Goal: Task Accomplishment & Management: Complete application form

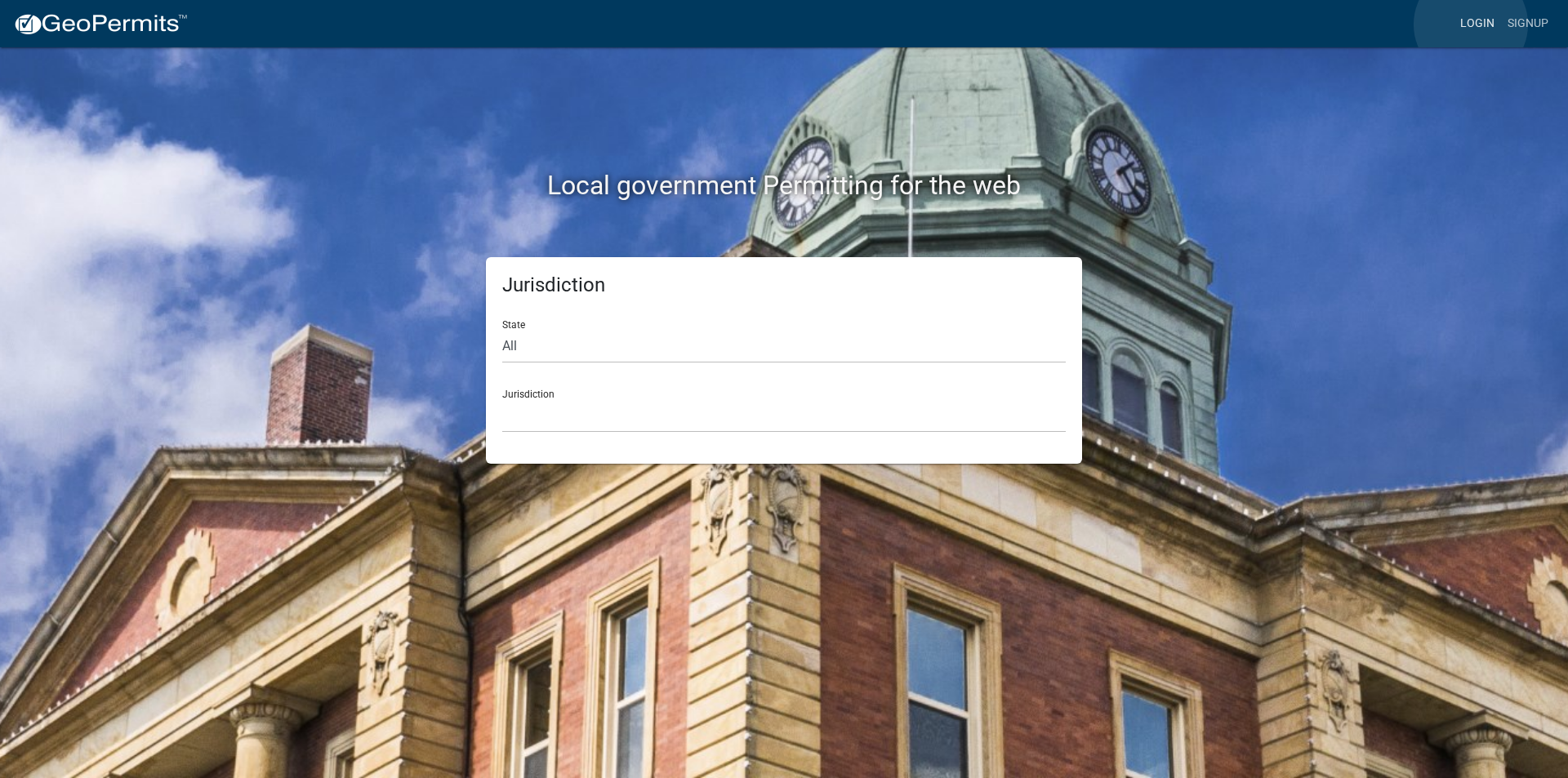
click at [1471, 25] on link "Login" at bounding box center [1478, 23] width 47 height 31
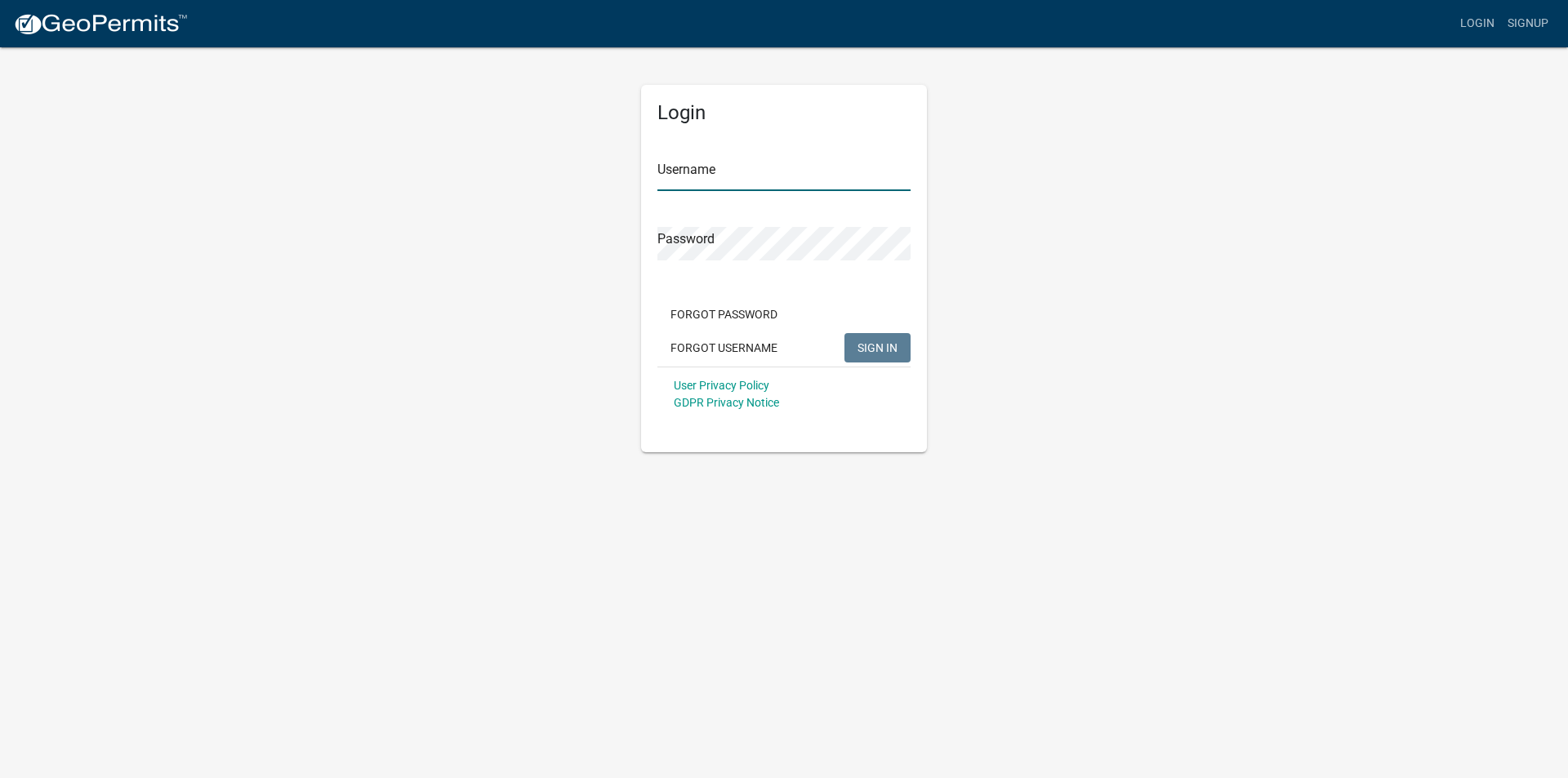
type input "mmcdonnell"
click at [875, 347] on span "SIGN IN" at bounding box center [878, 346] width 40 height 13
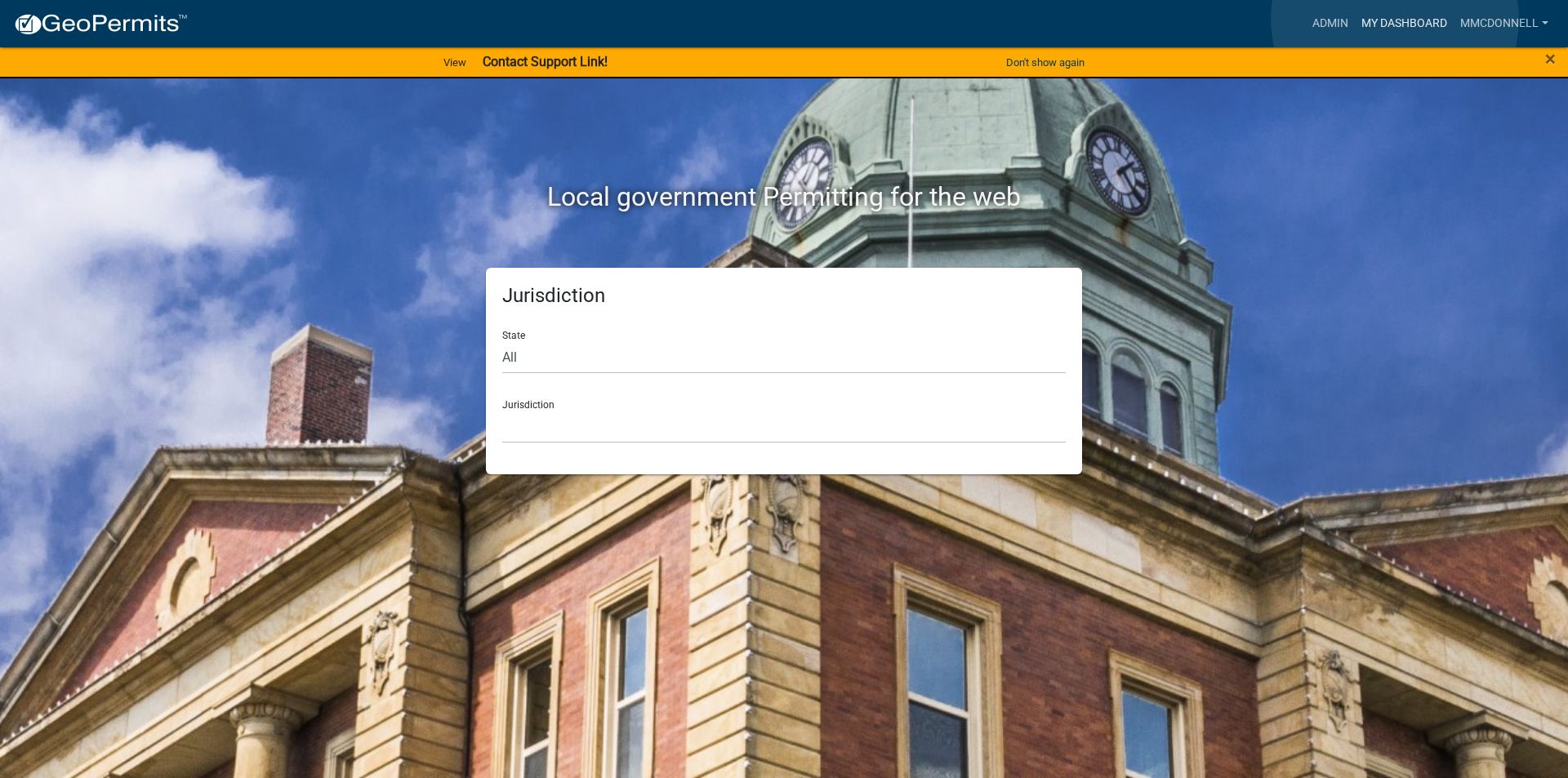
click at [1395, 18] on link "My Dashboard" at bounding box center [1404, 23] width 99 height 31
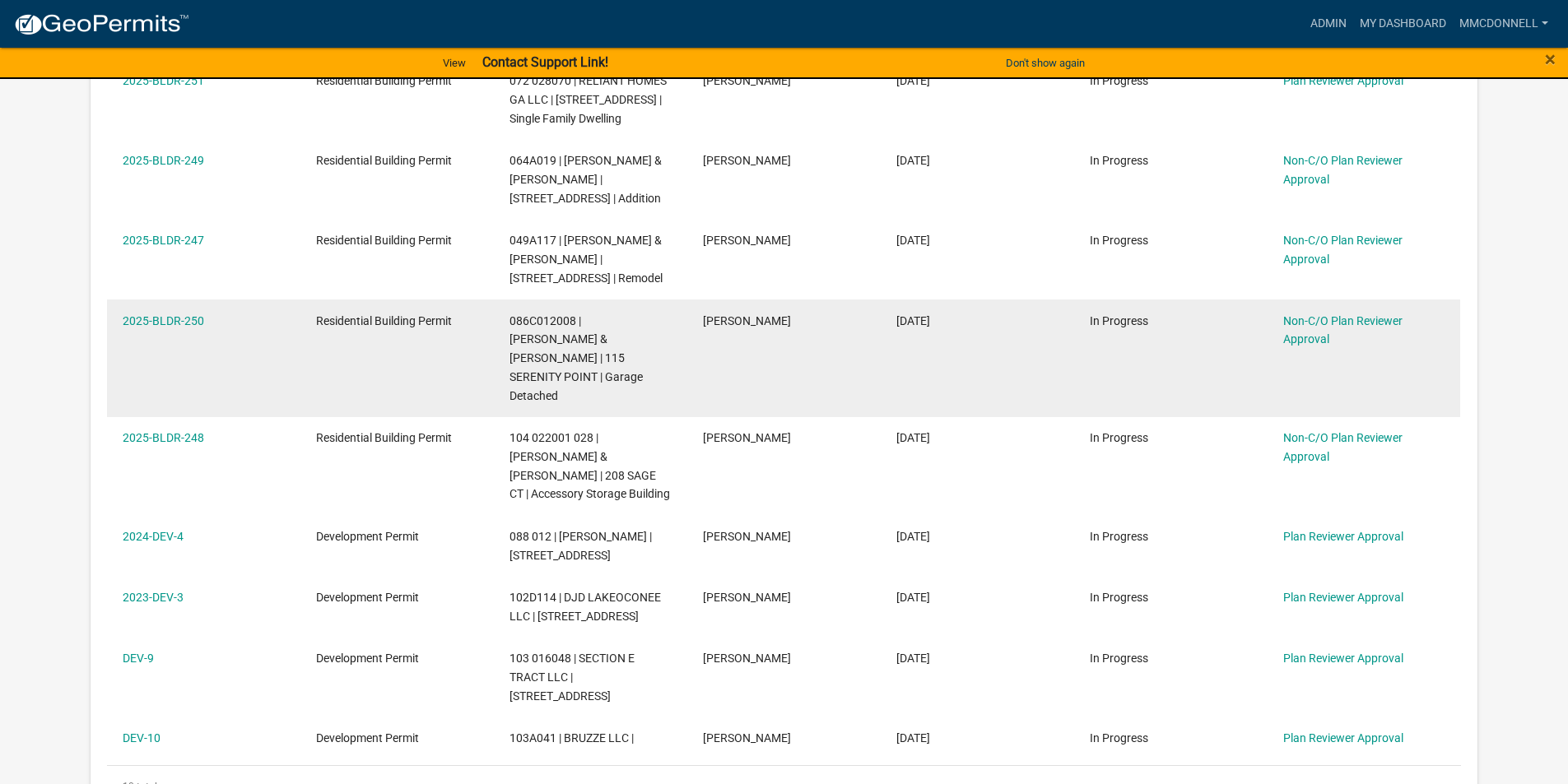
scroll to position [658, 0]
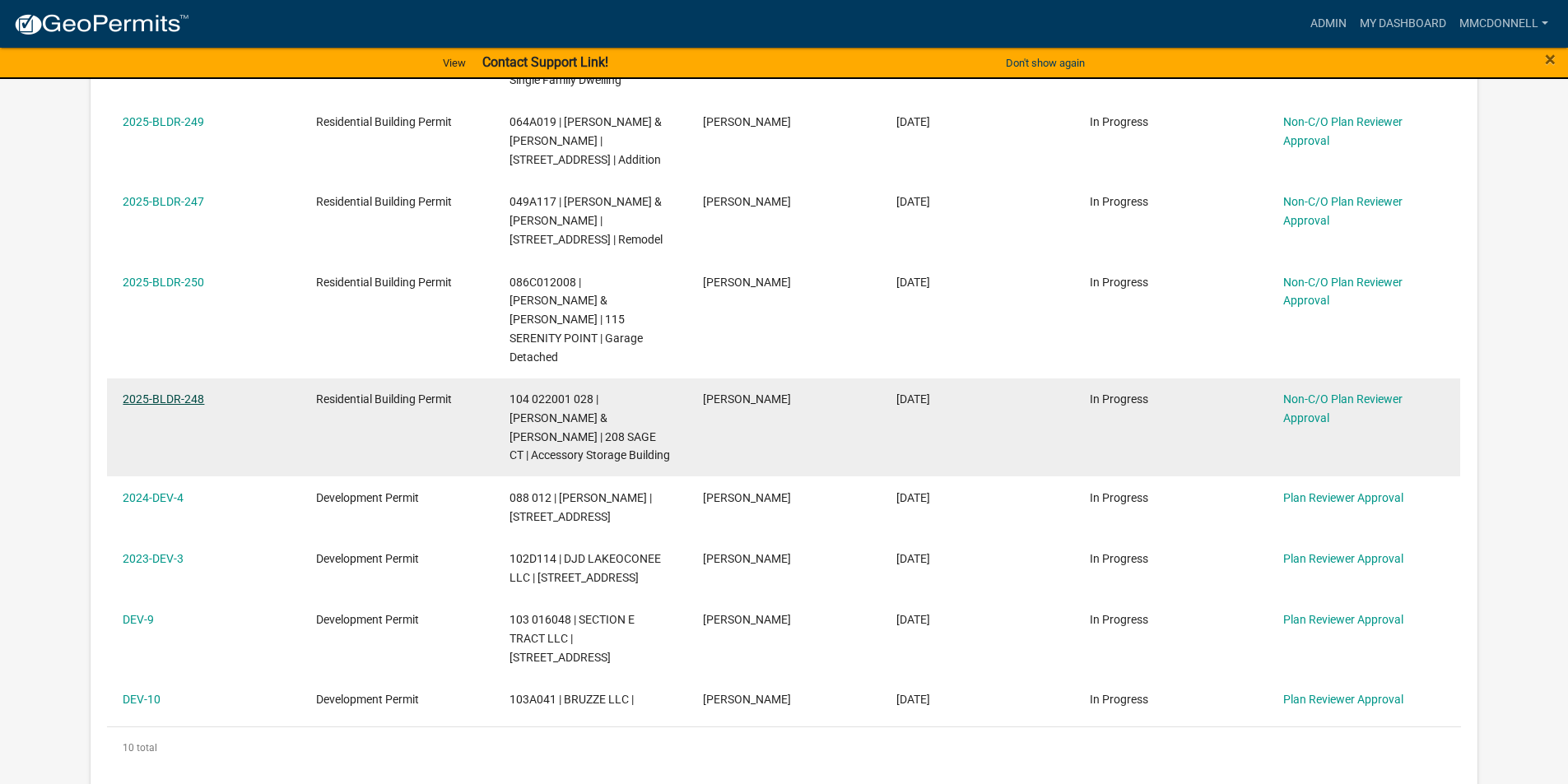
click at [172, 392] on link "2025-BLDR-248" at bounding box center [164, 399] width 81 height 13
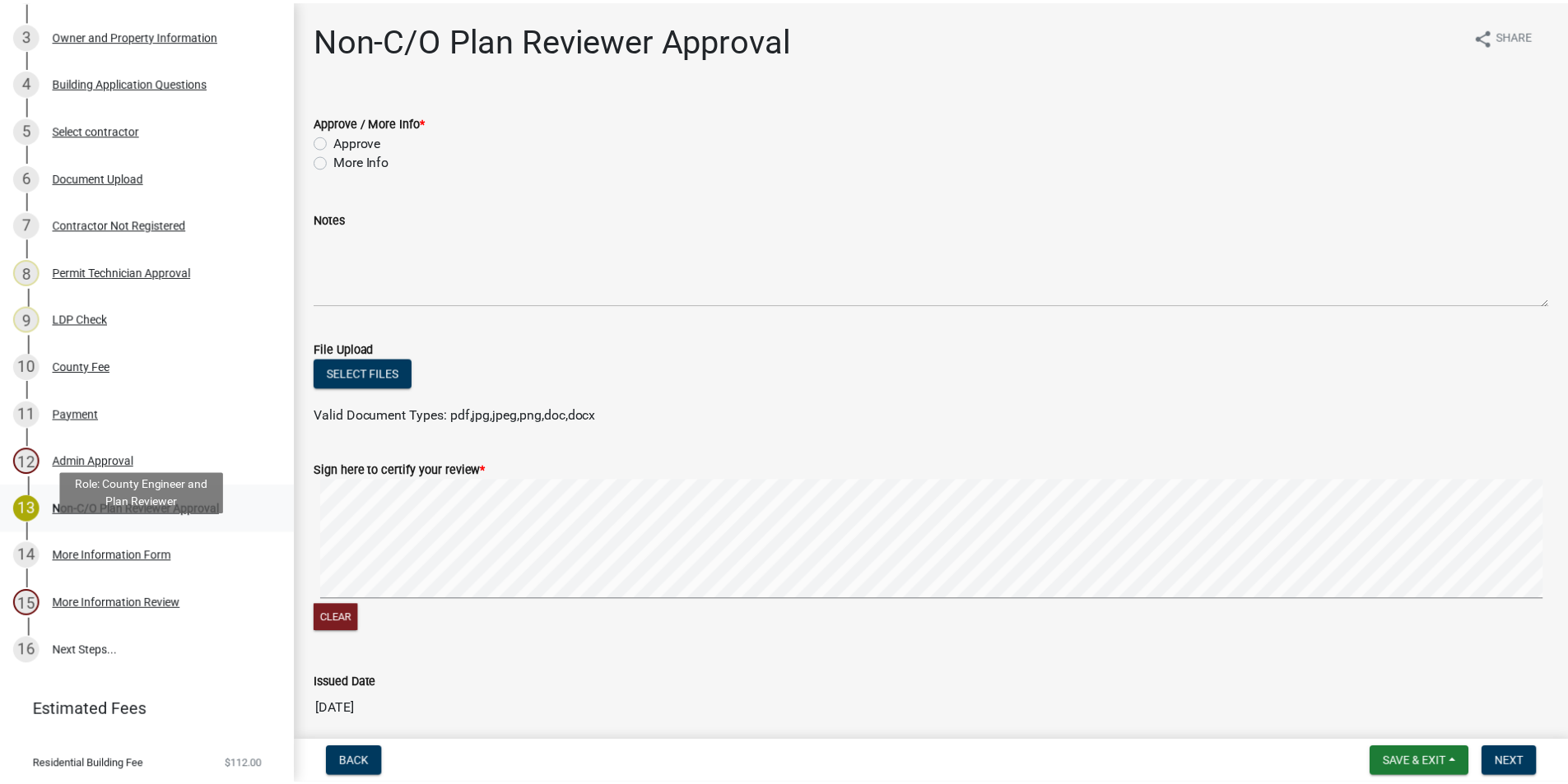
scroll to position [323, 0]
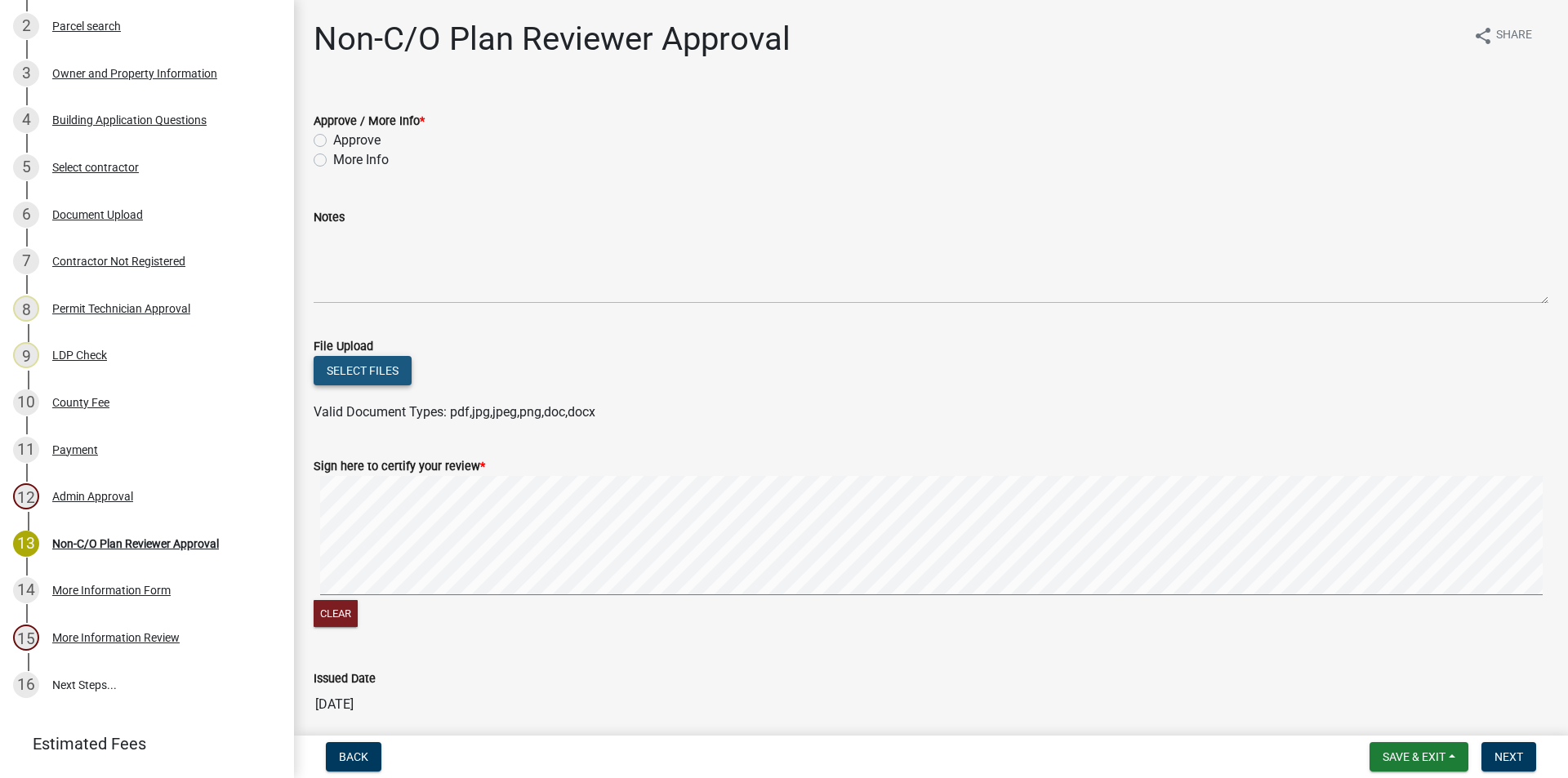
click at [356, 364] on button "Select files" at bounding box center [363, 371] width 98 height 30
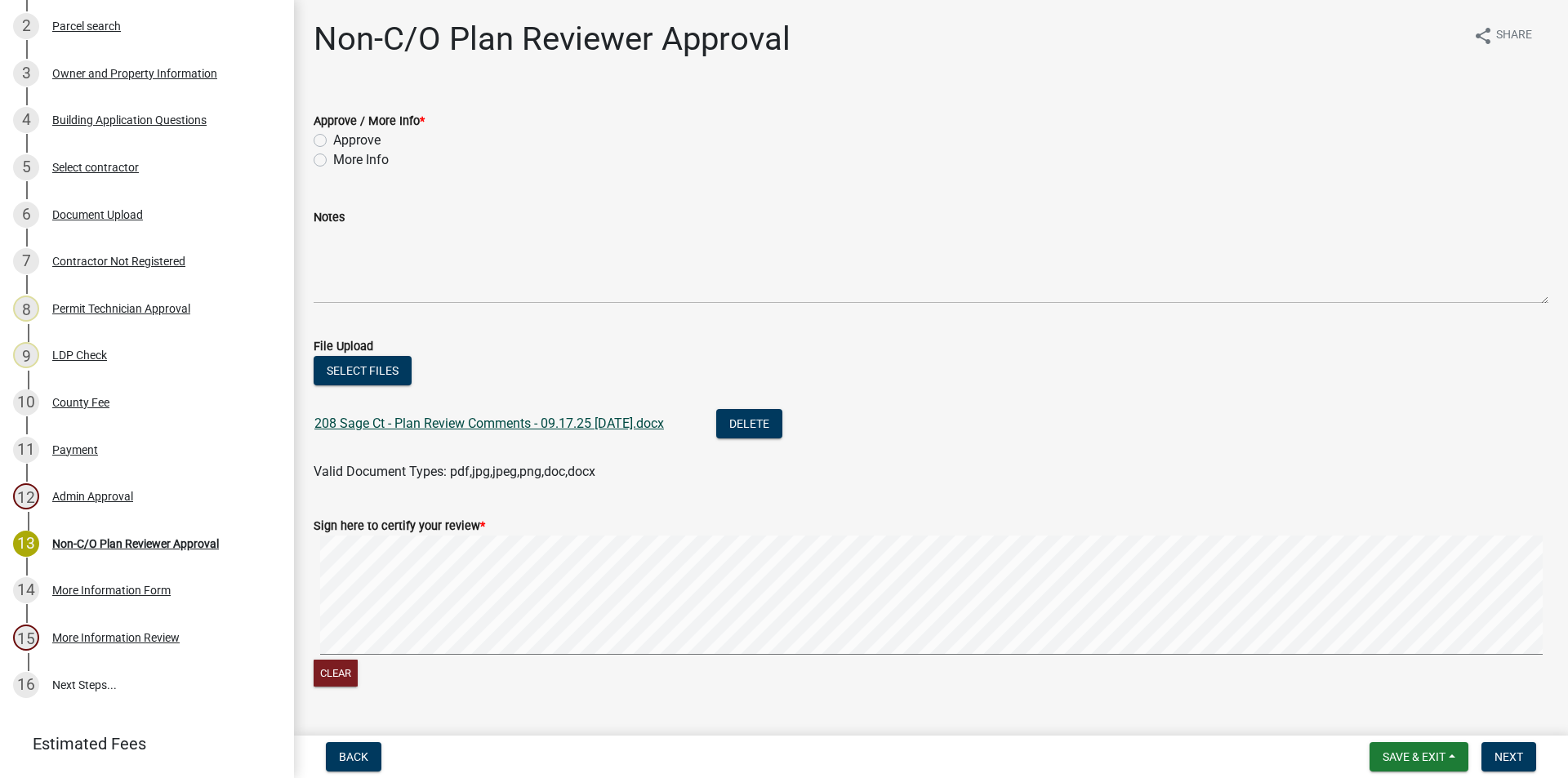
click at [504, 420] on link "208 Sage Ct - Plan Review Comments - 09.17.25 [DATE].docx" at bounding box center [489, 424] width 350 height 16
click at [758, 422] on button "Delete" at bounding box center [749, 425] width 66 height 30
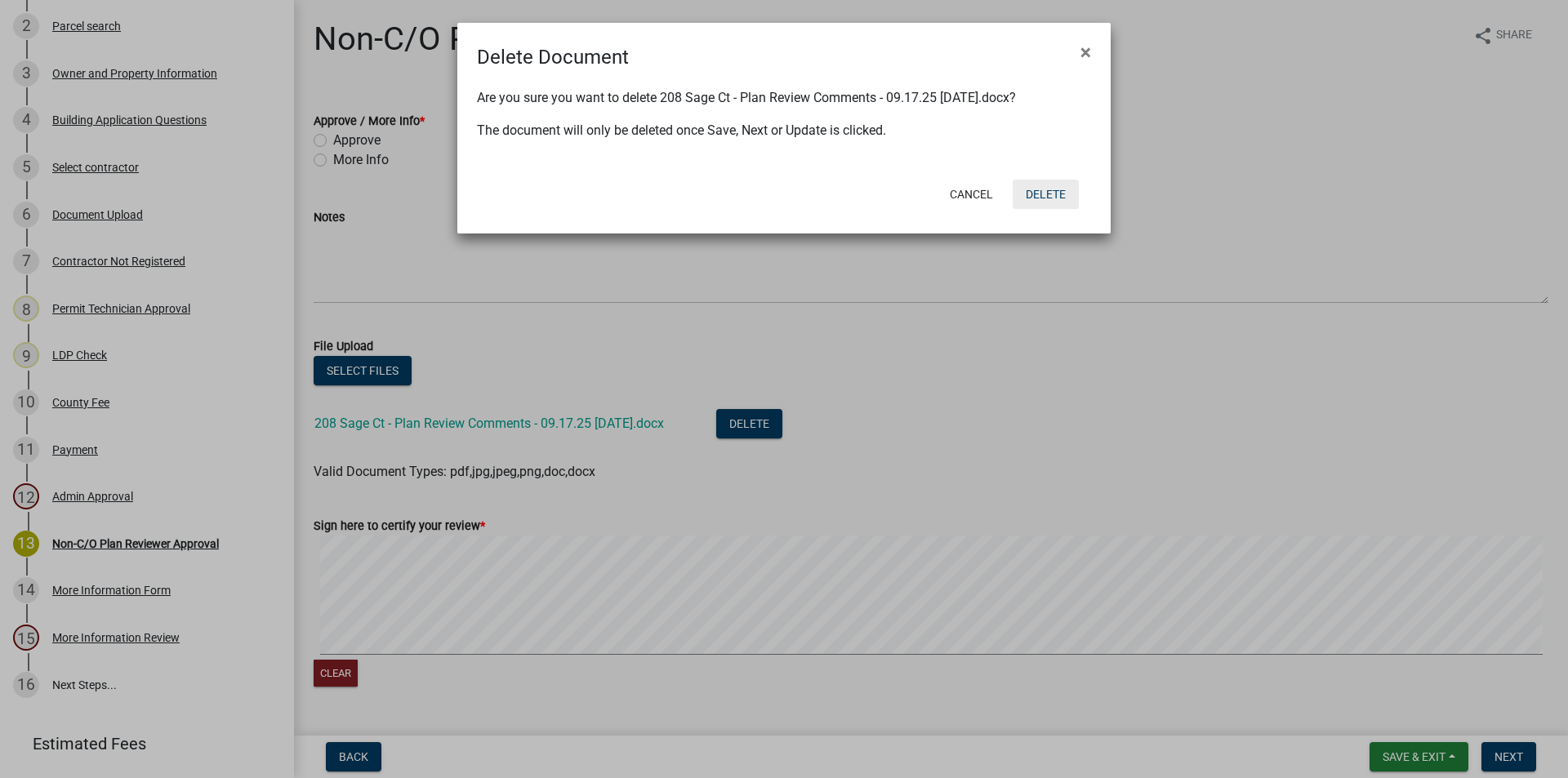
click at [1027, 193] on button "Delete" at bounding box center [1045, 195] width 66 height 30
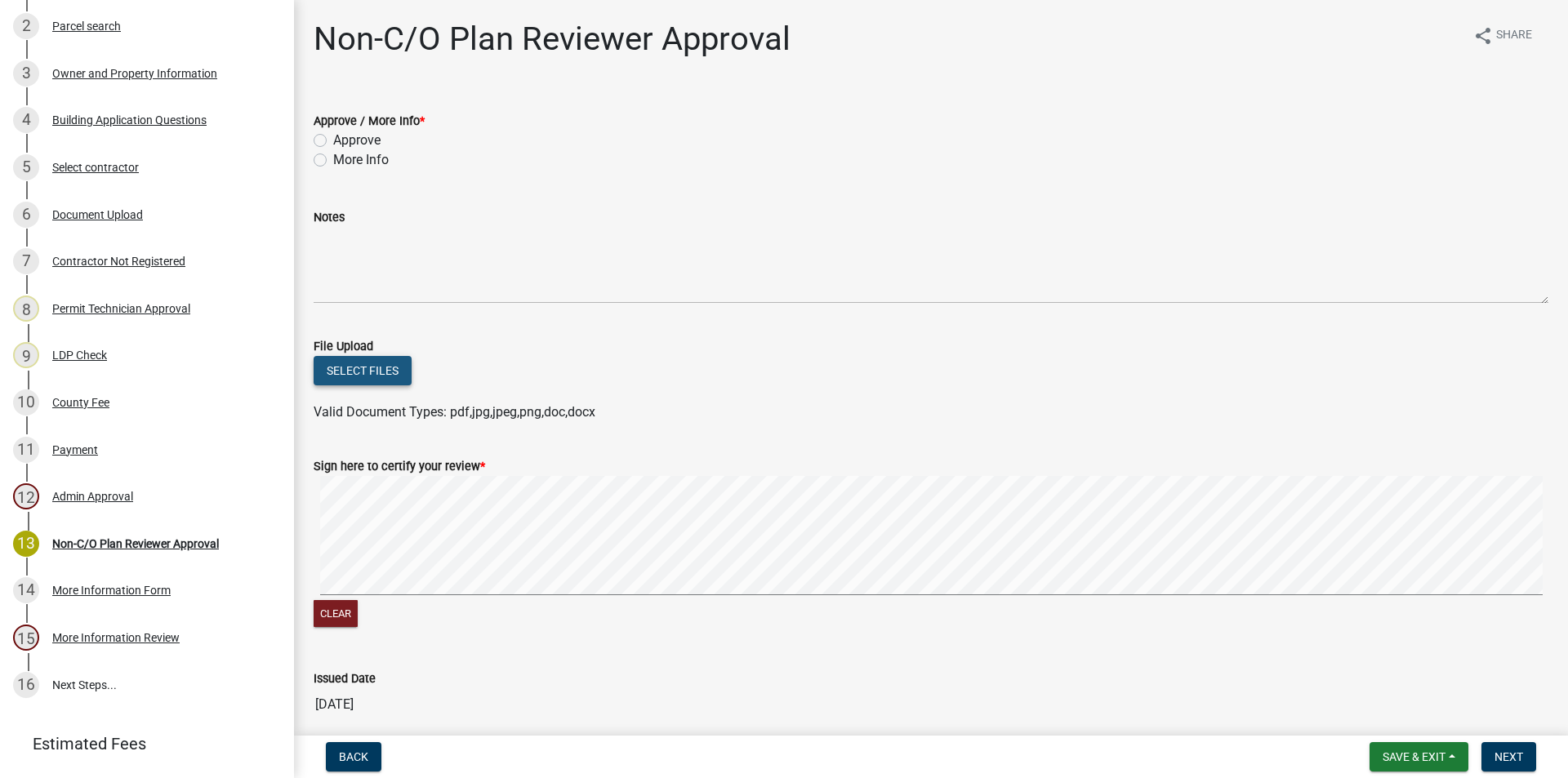
click at [366, 371] on button "Select files" at bounding box center [363, 371] width 98 height 30
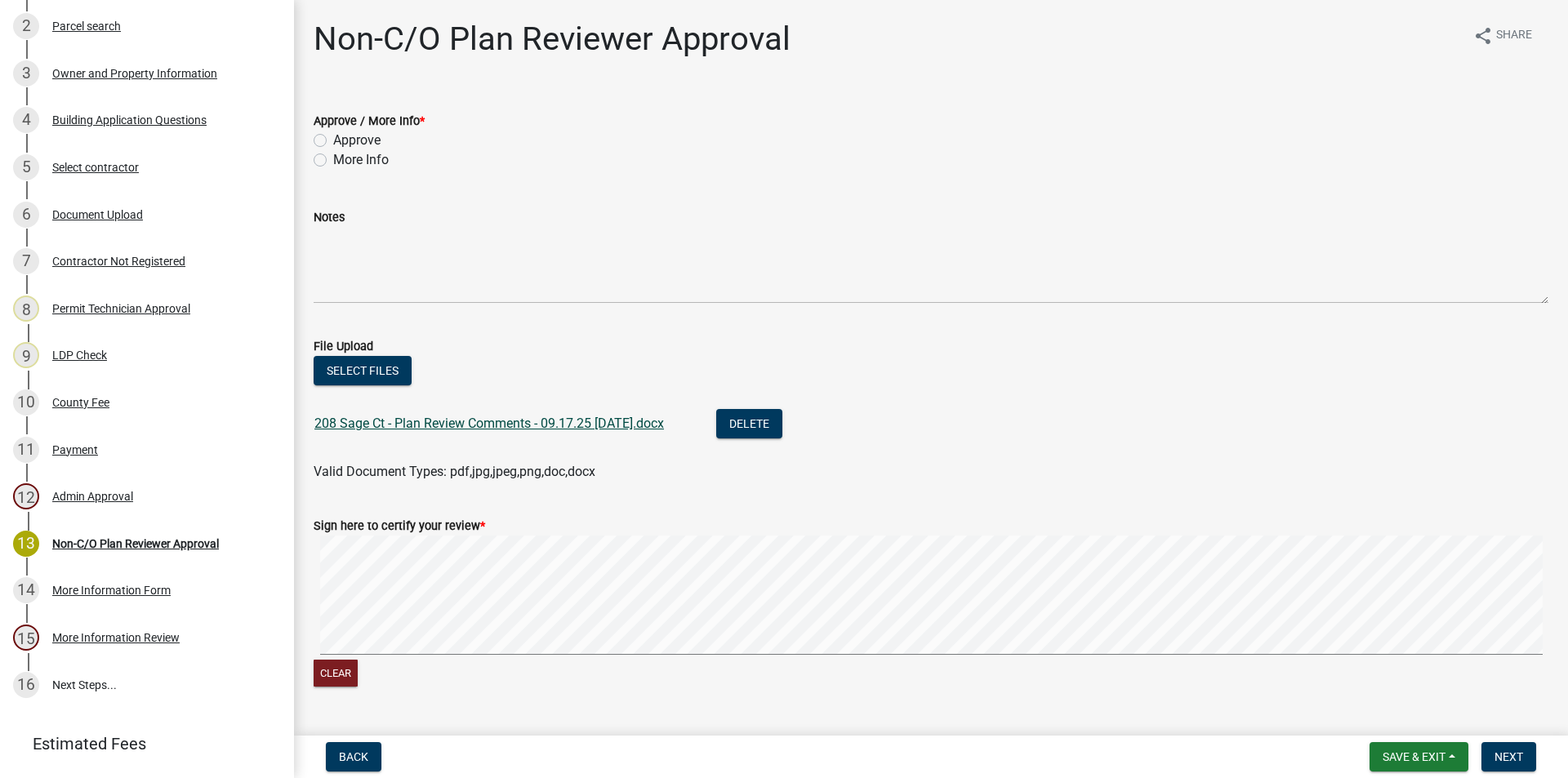
click at [460, 419] on link "208 Sage Ct - Plan Review Comments - 09.17.25 [DATE].docx" at bounding box center [489, 424] width 350 height 16
click at [773, 424] on button "Delete" at bounding box center [749, 425] width 66 height 30
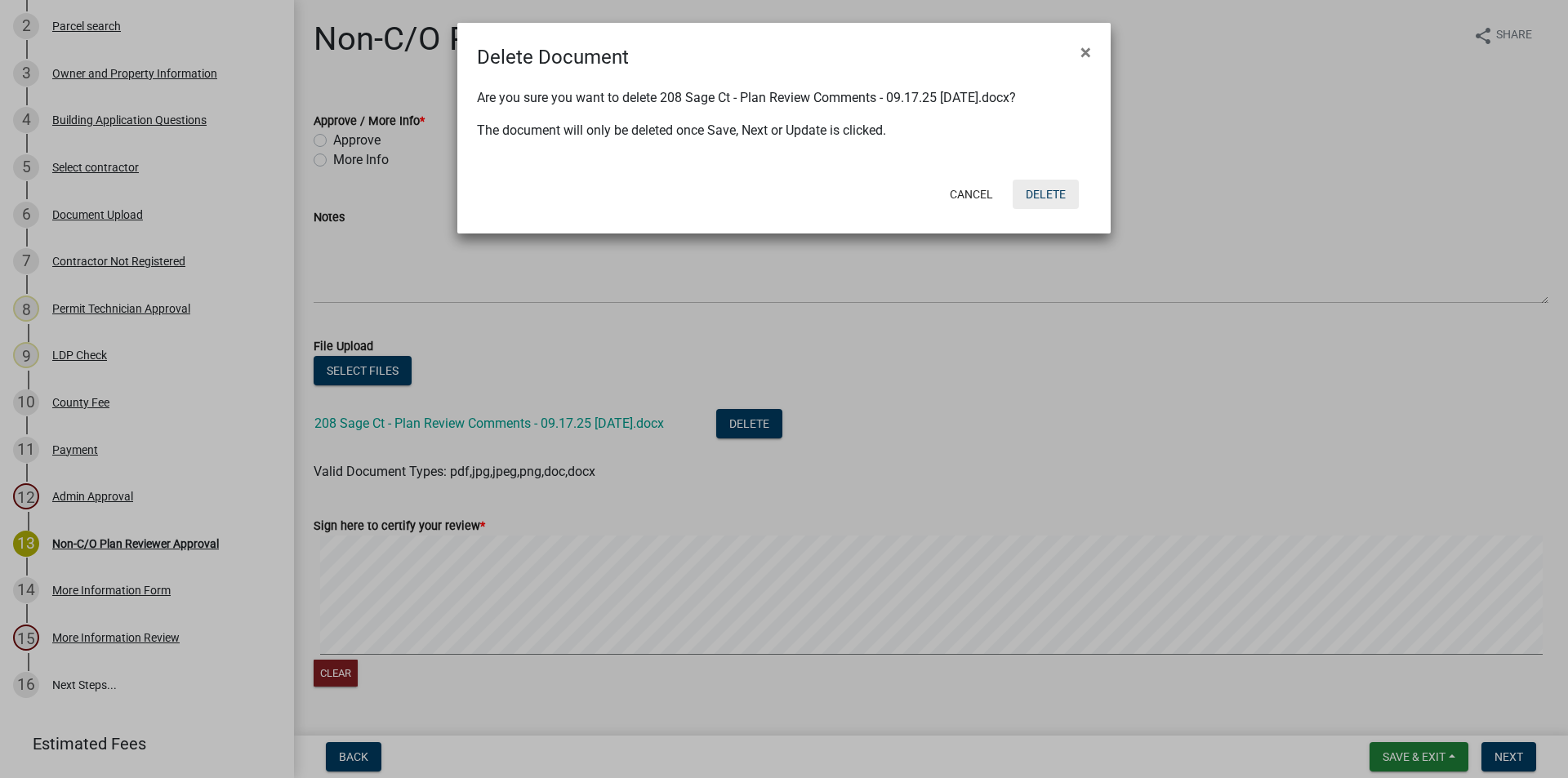
click at [1047, 196] on button "Delete" at bounding box center [1045, 195] width 66 height 30
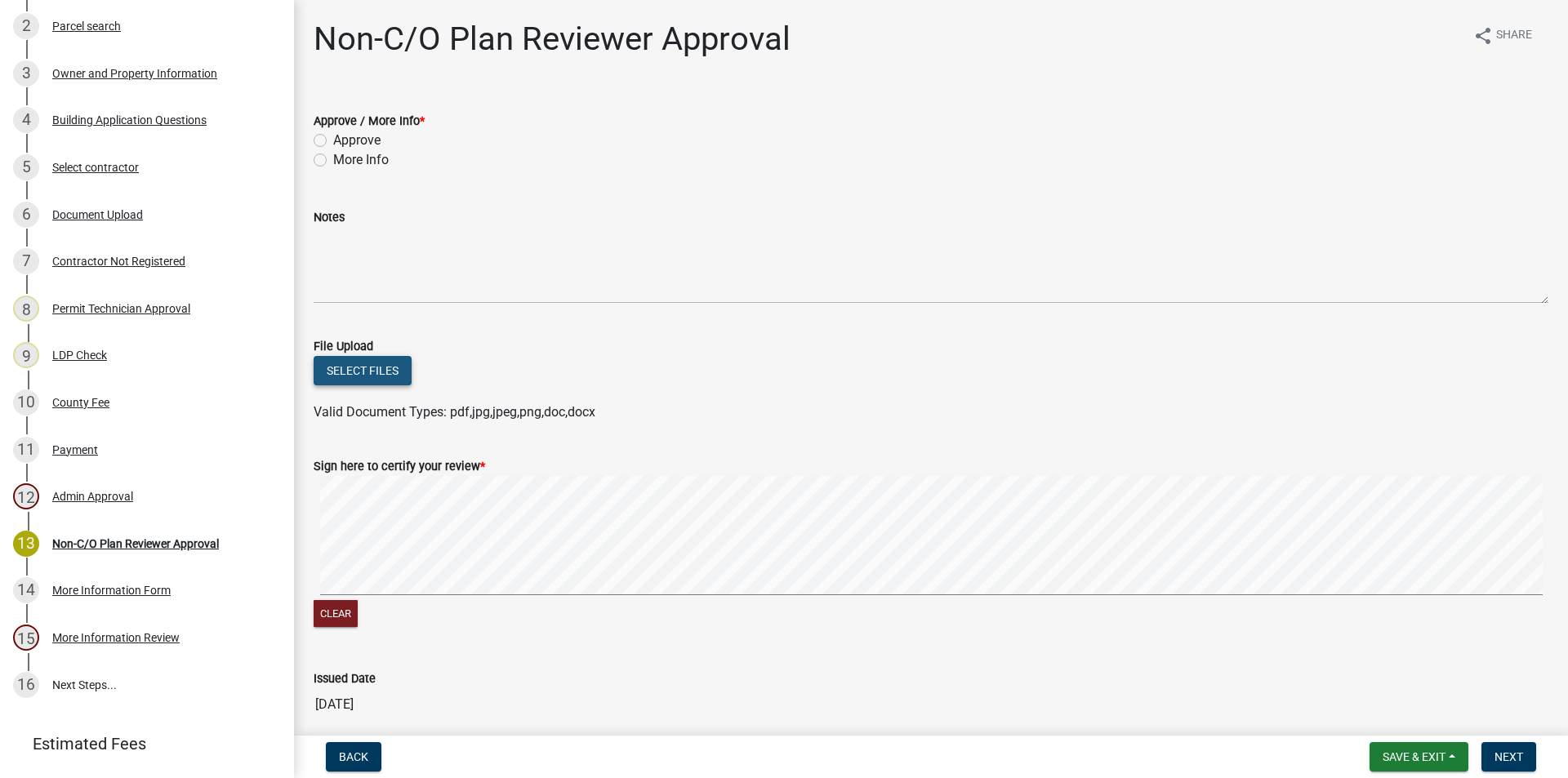
click at [369, 368] on button "Select files" at bounding box center [363, 371] width 98 height 30
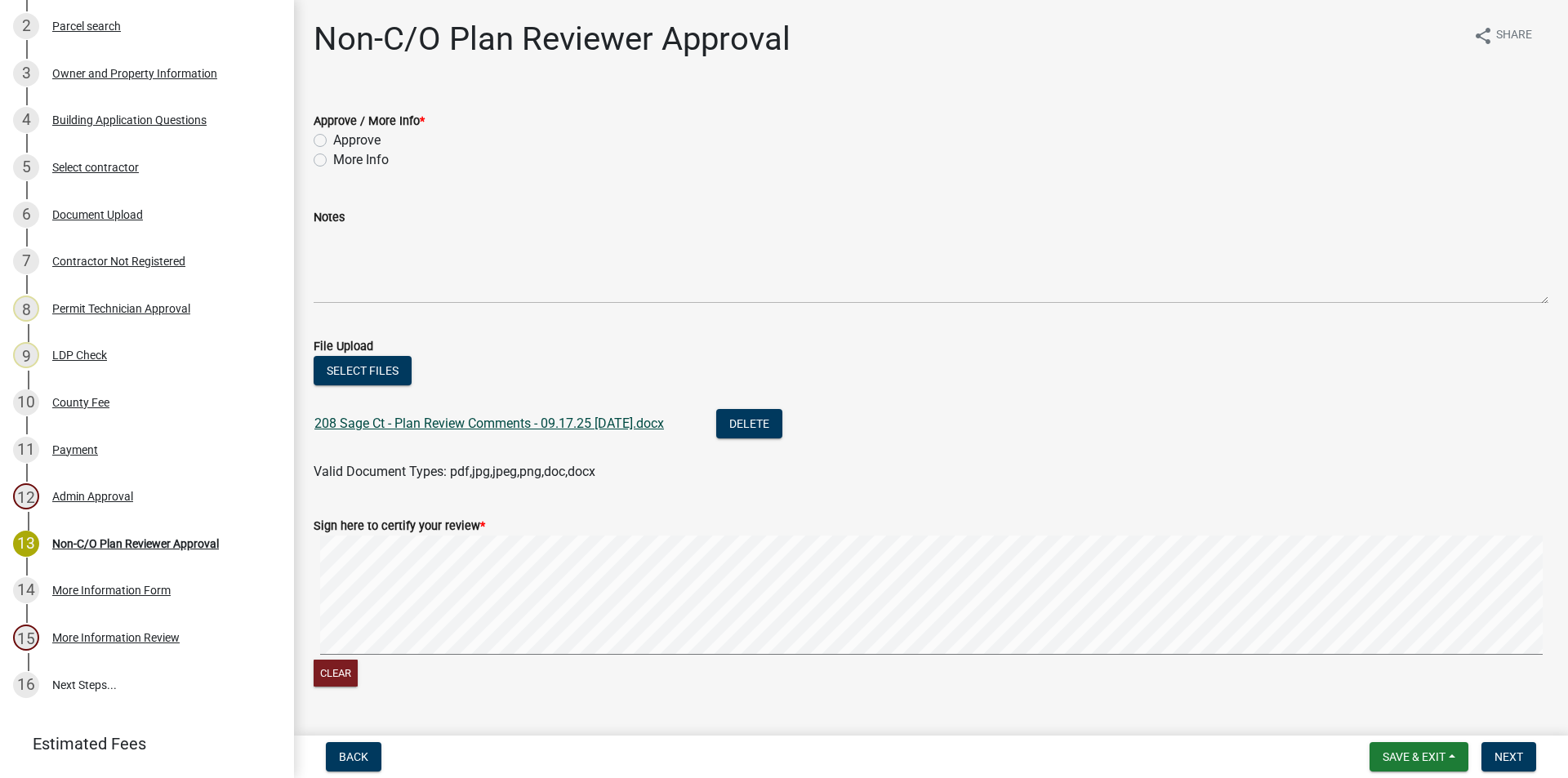
click at [492, 418] on link "208 Sage Ct - Plan Review Comments - 09.17.25 [DATE].docx" at bounding box center [489, 424] width 350 height 16
click at [333, 161] on label "More Info" at bounding box center [360, 160] width 55 height 19
click at [333, 161] on input "More Info" at bounding box center [339, 155] width 11 height 11
radio input "true"
click at [1502, 754] on span "Next" at bounding box center [1508, 757] width 29 height 13
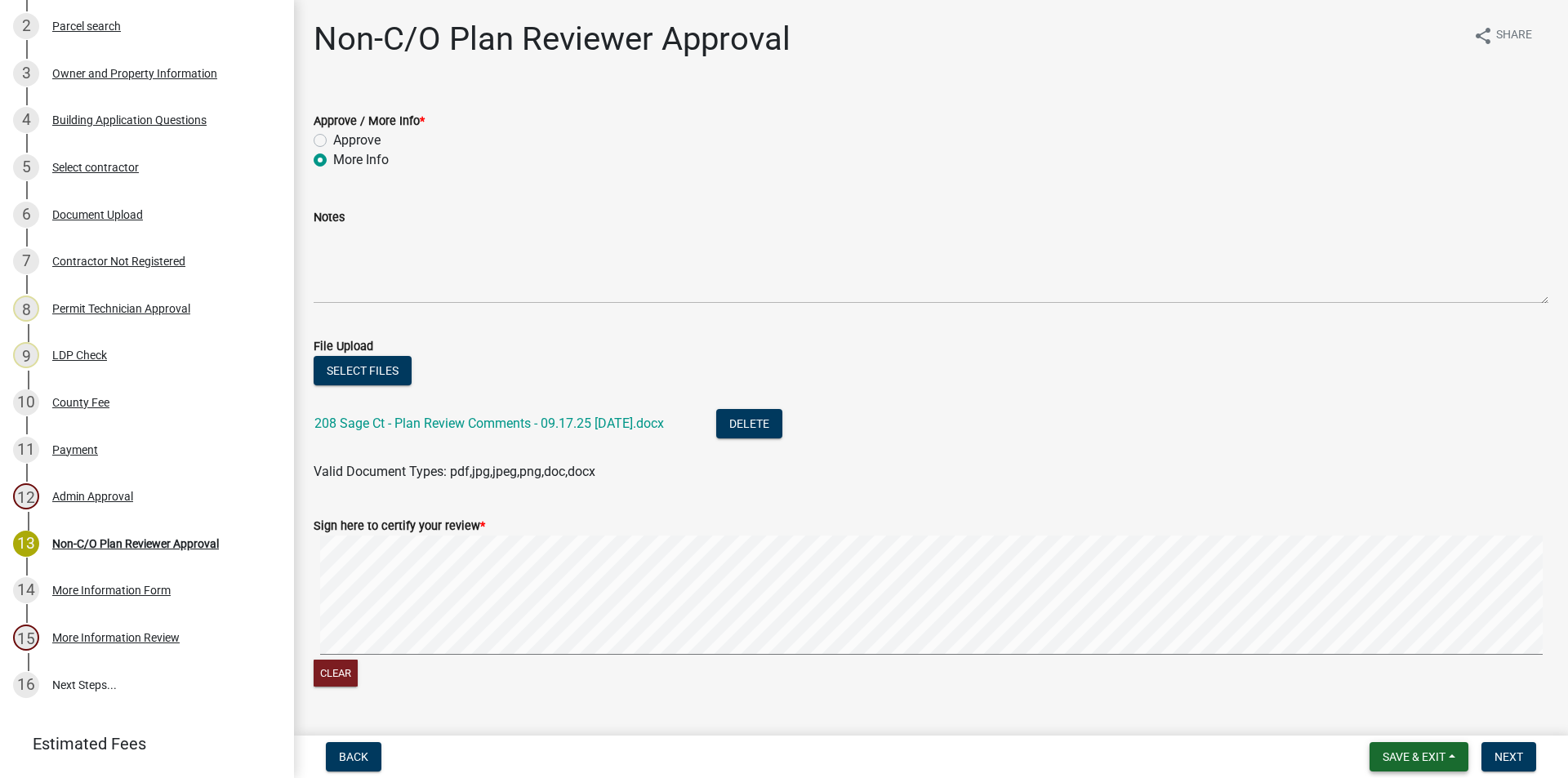
click at [1443, 754] on span "Save & Exit" at bounding box center [1415, 757] width 63 height 13
click at [1398, 717] on button "Save & Exit" at bounding box center [1402, 714] width 131 height 39
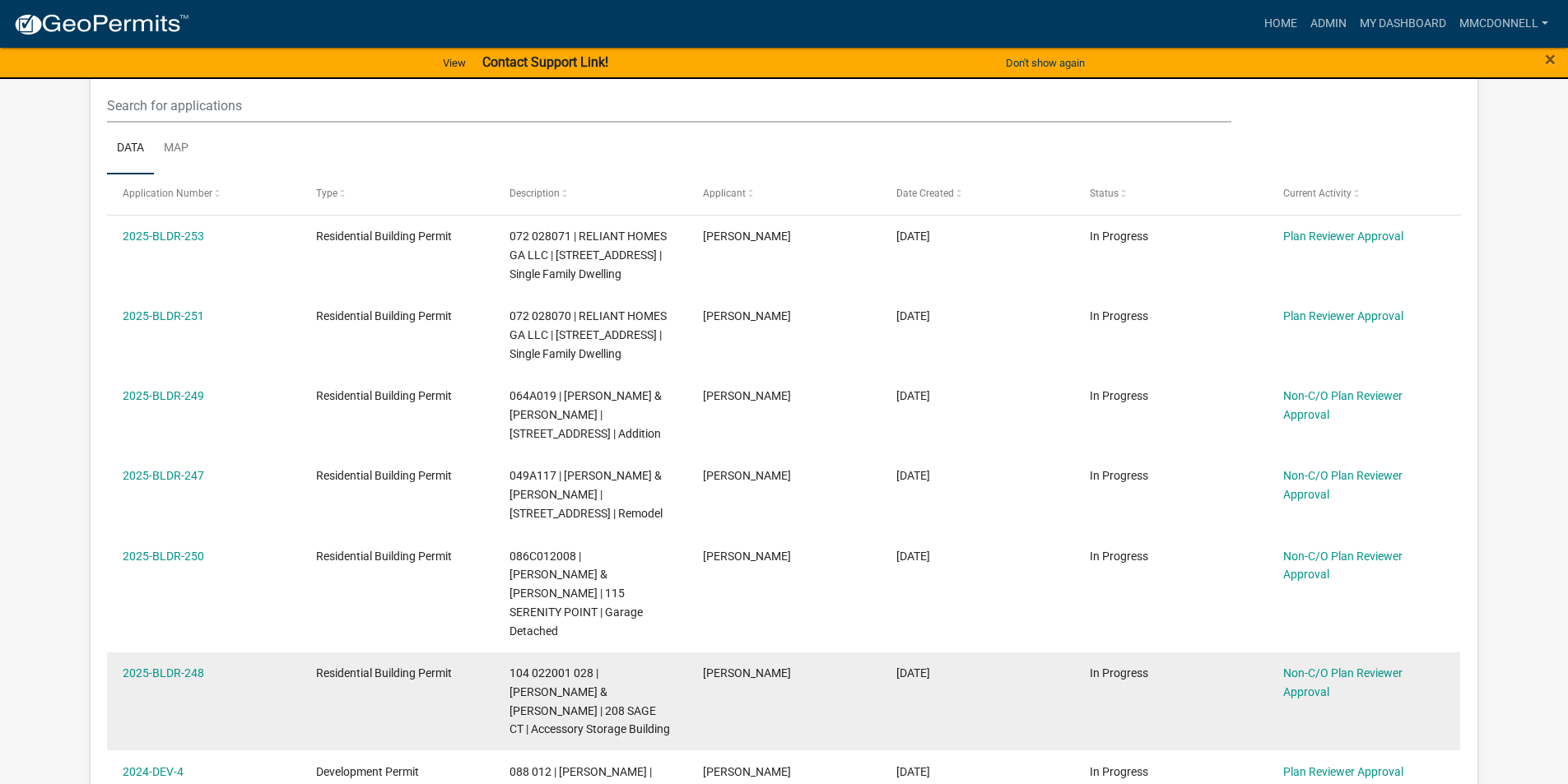
scroll to position [412, 0]
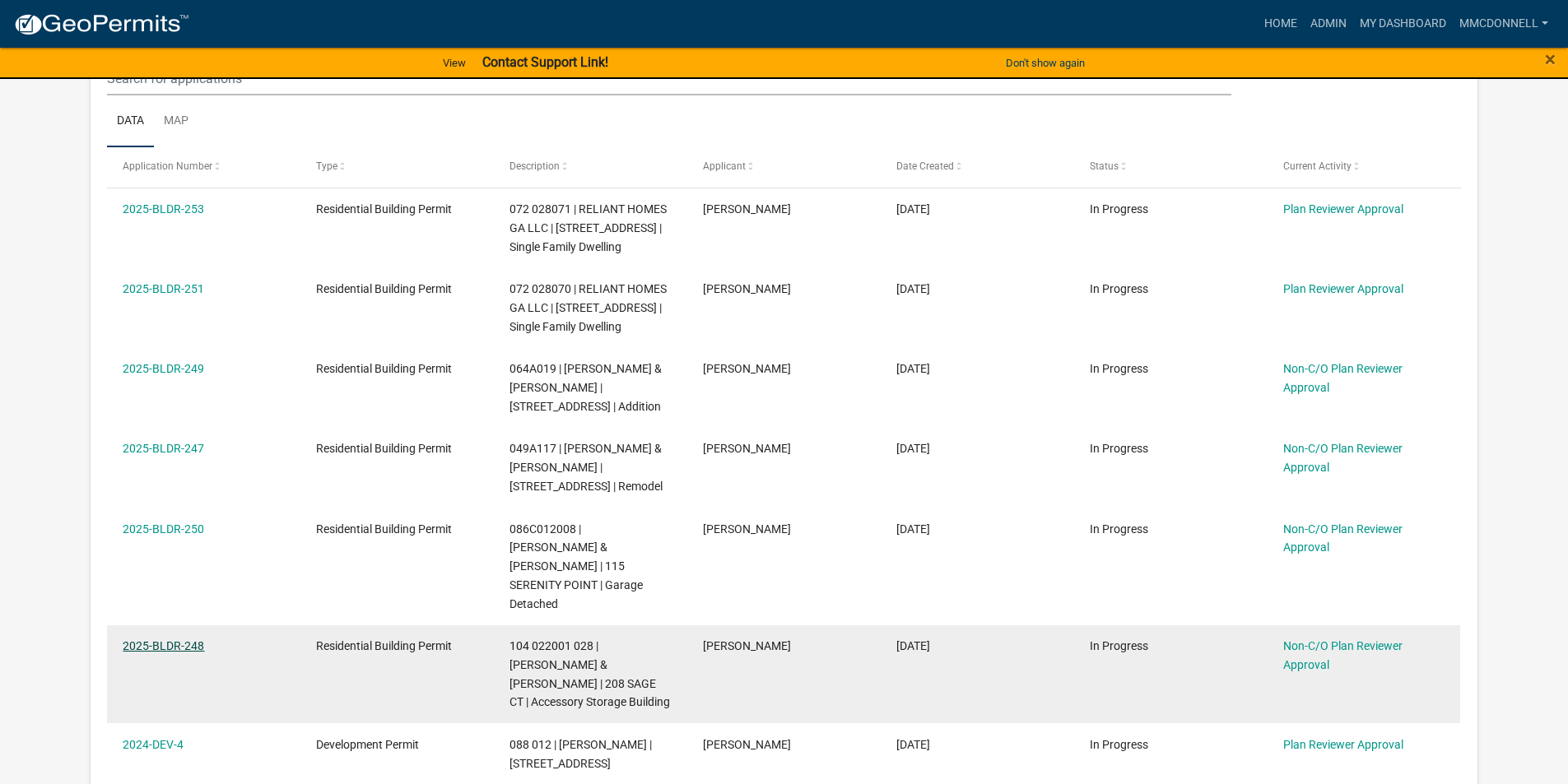
click at [162, 640] on link "2025-BLDR-248" at bounding box center [164, 646] width 81 height 13
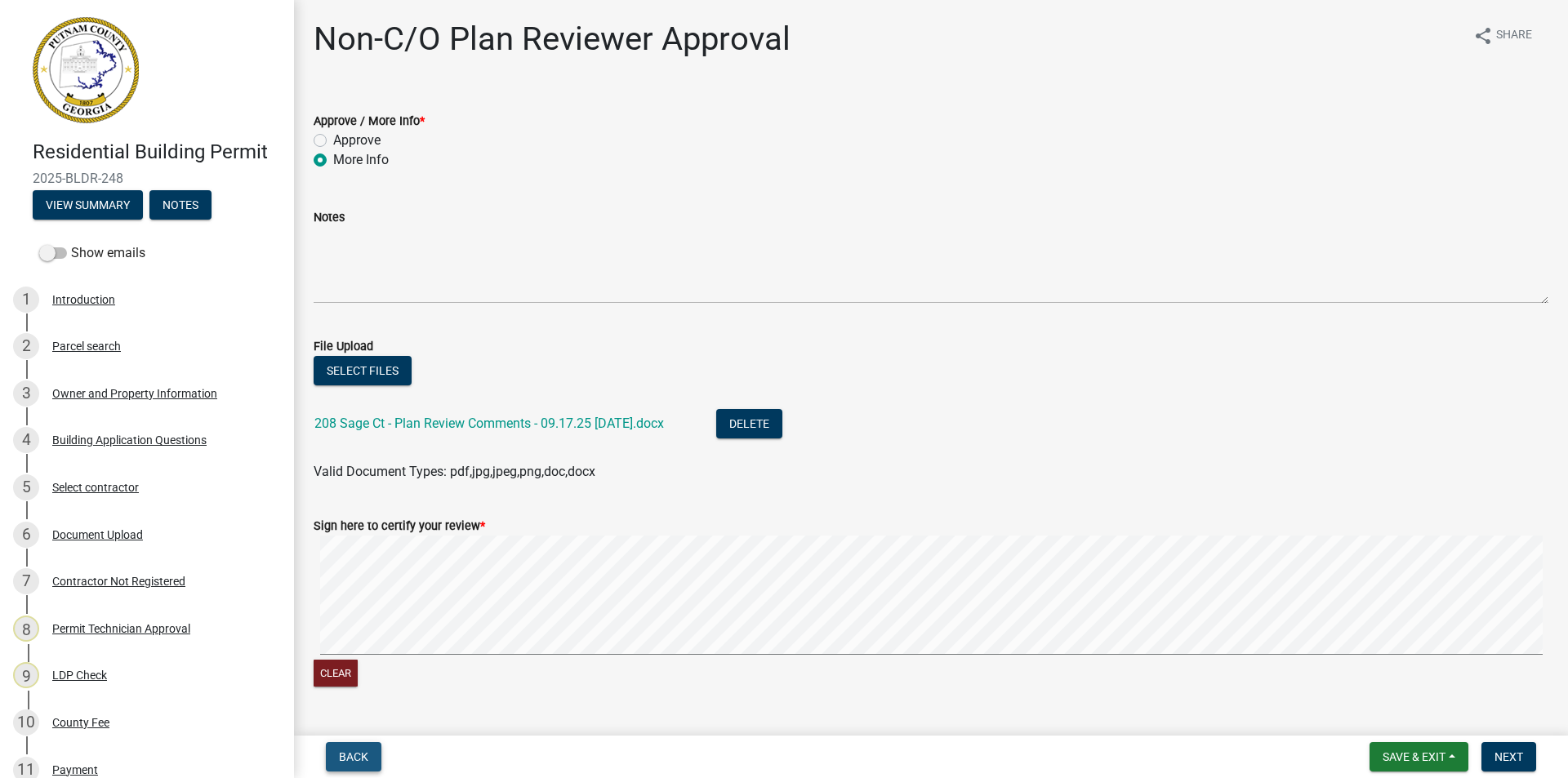
click at [353, 757] on span "Back" at bounding box center [353, 757] width 30 height 13
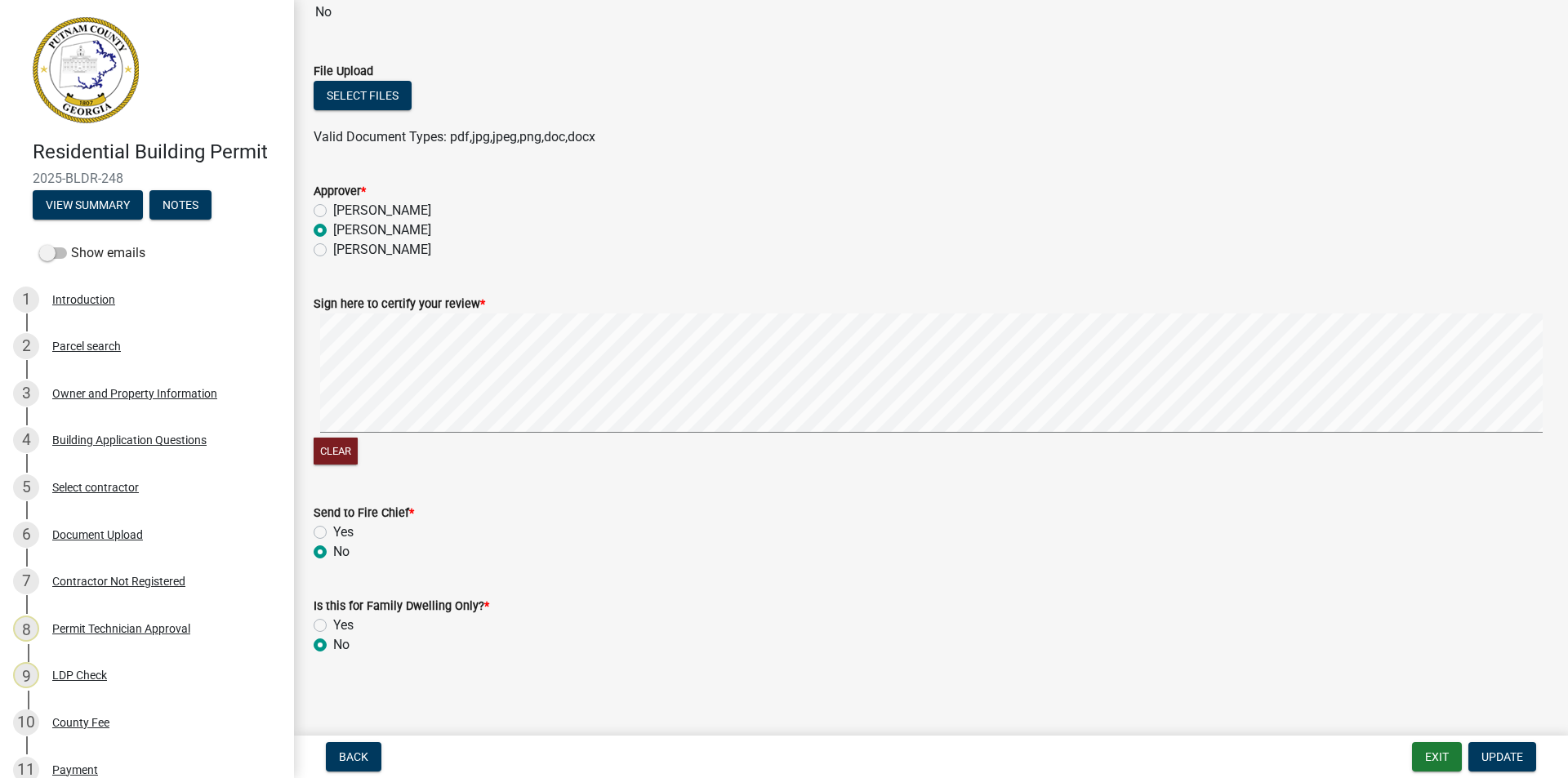
scroll to position [387, 0]
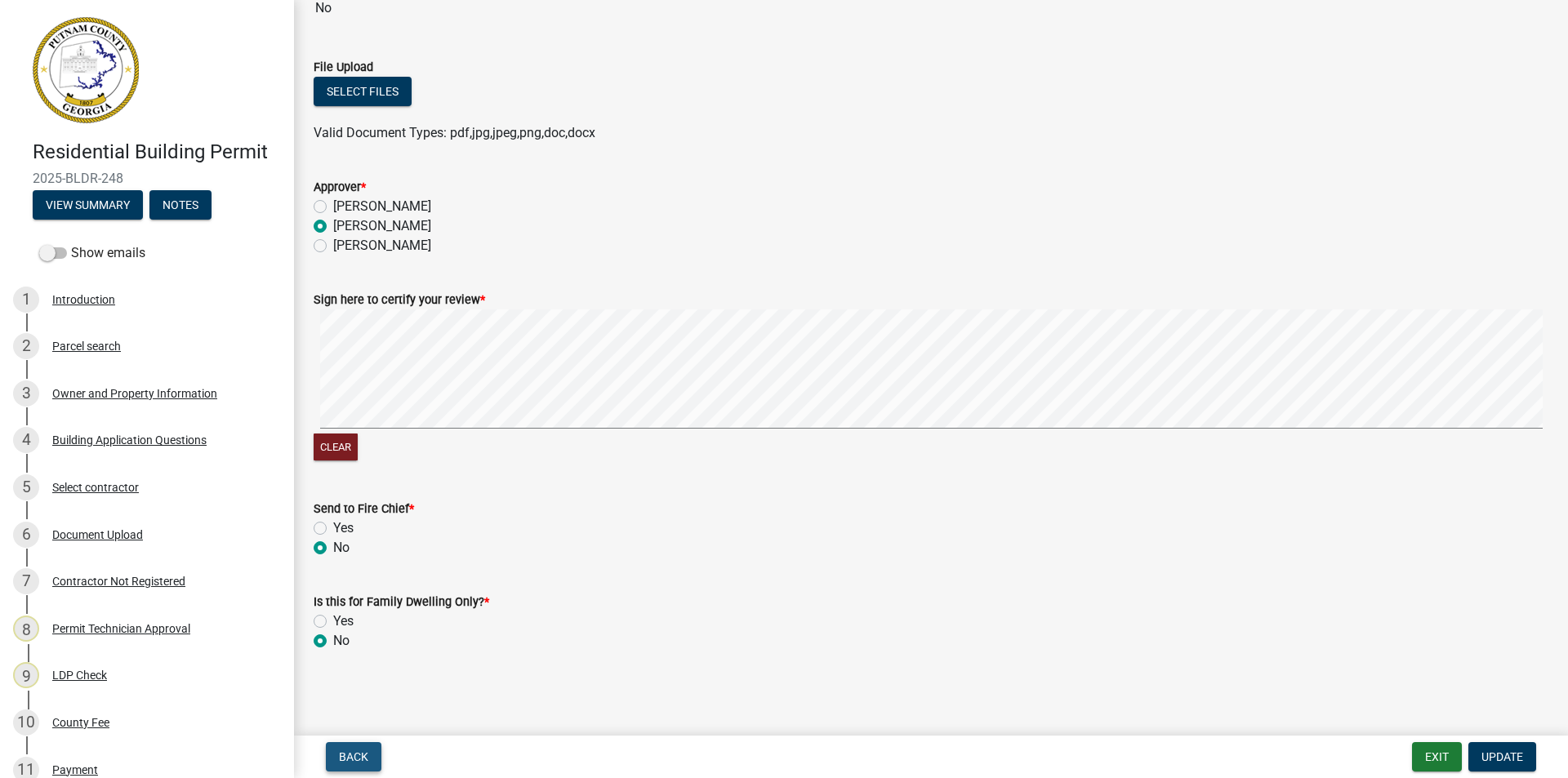
click at [361, 748] on button "Back" at bounding box center [353, 757] width 55 height 30
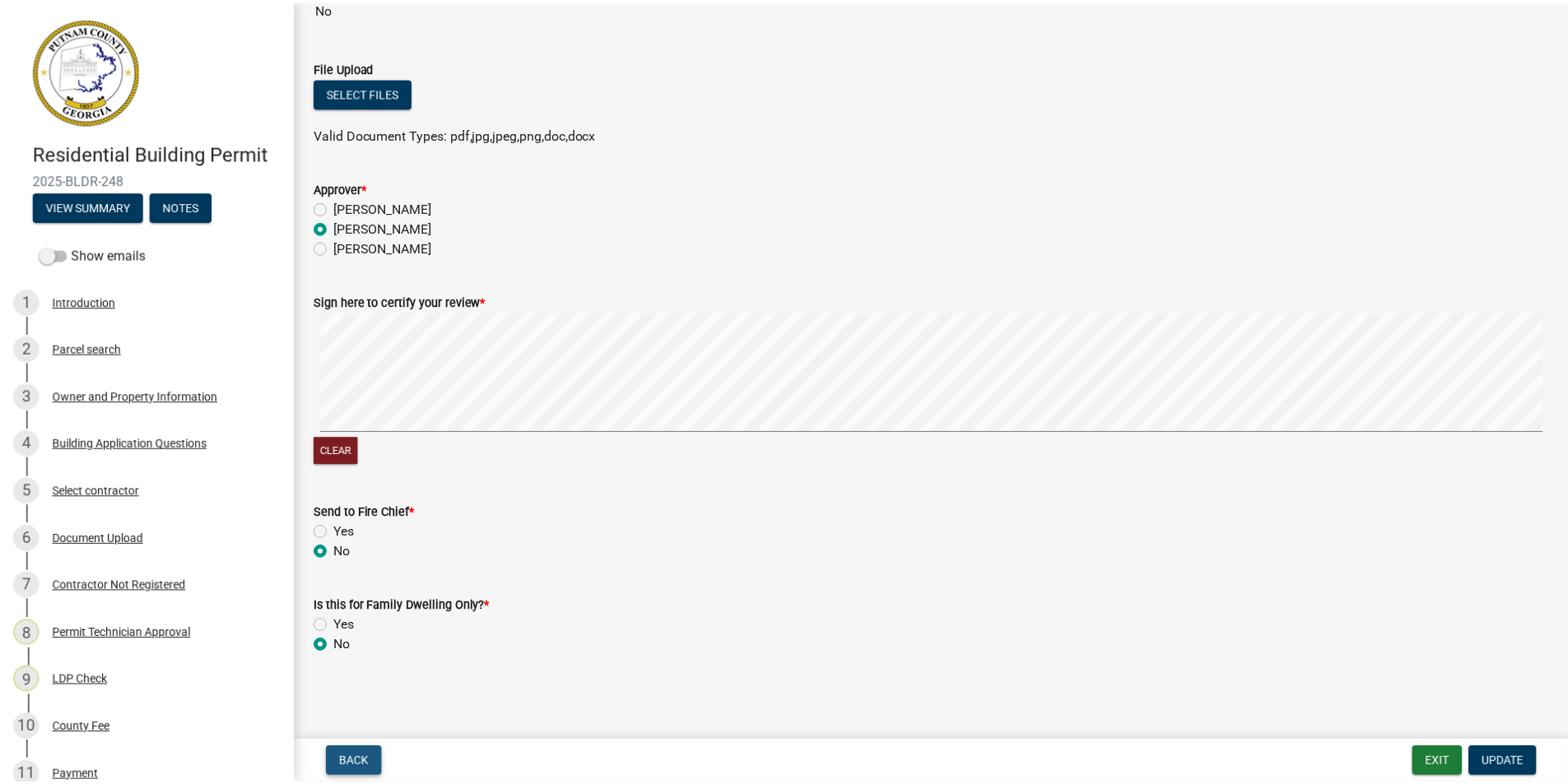
scroll to position [0, 0]
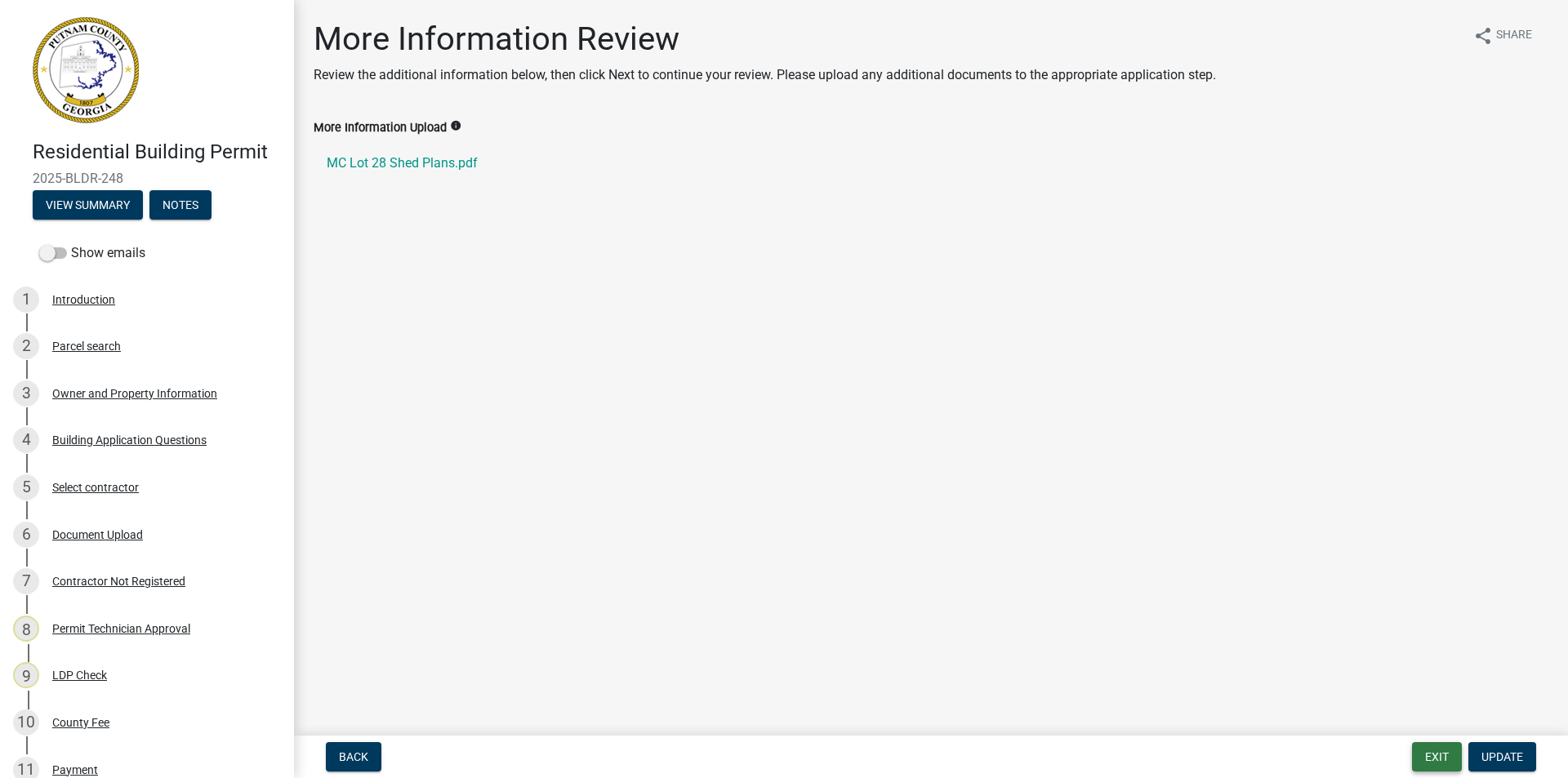
click at [1431, 753] on button "Exit" at bounding box center [1436, 757] width 50 height 30
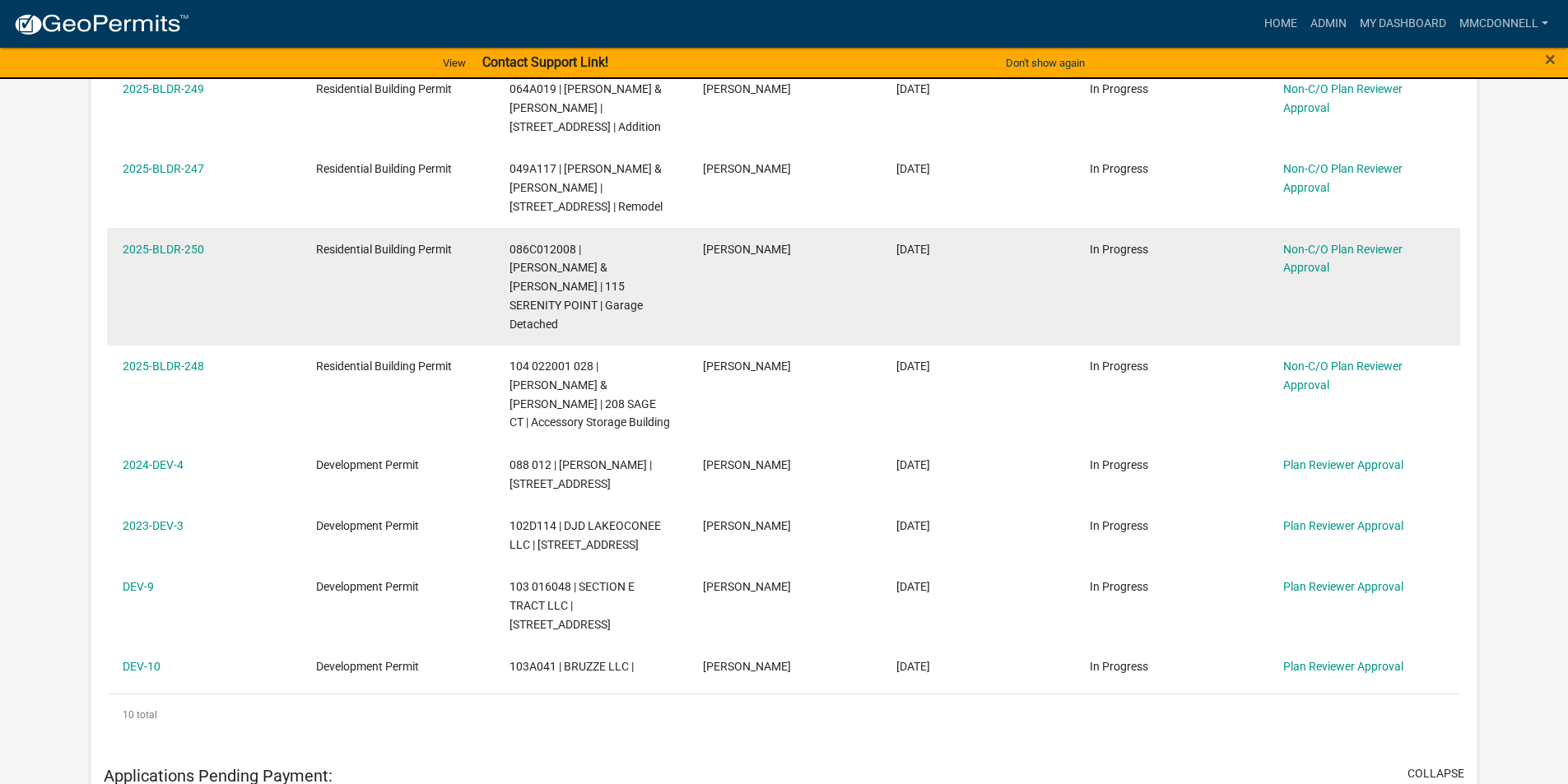
scroll to position [741, 0]
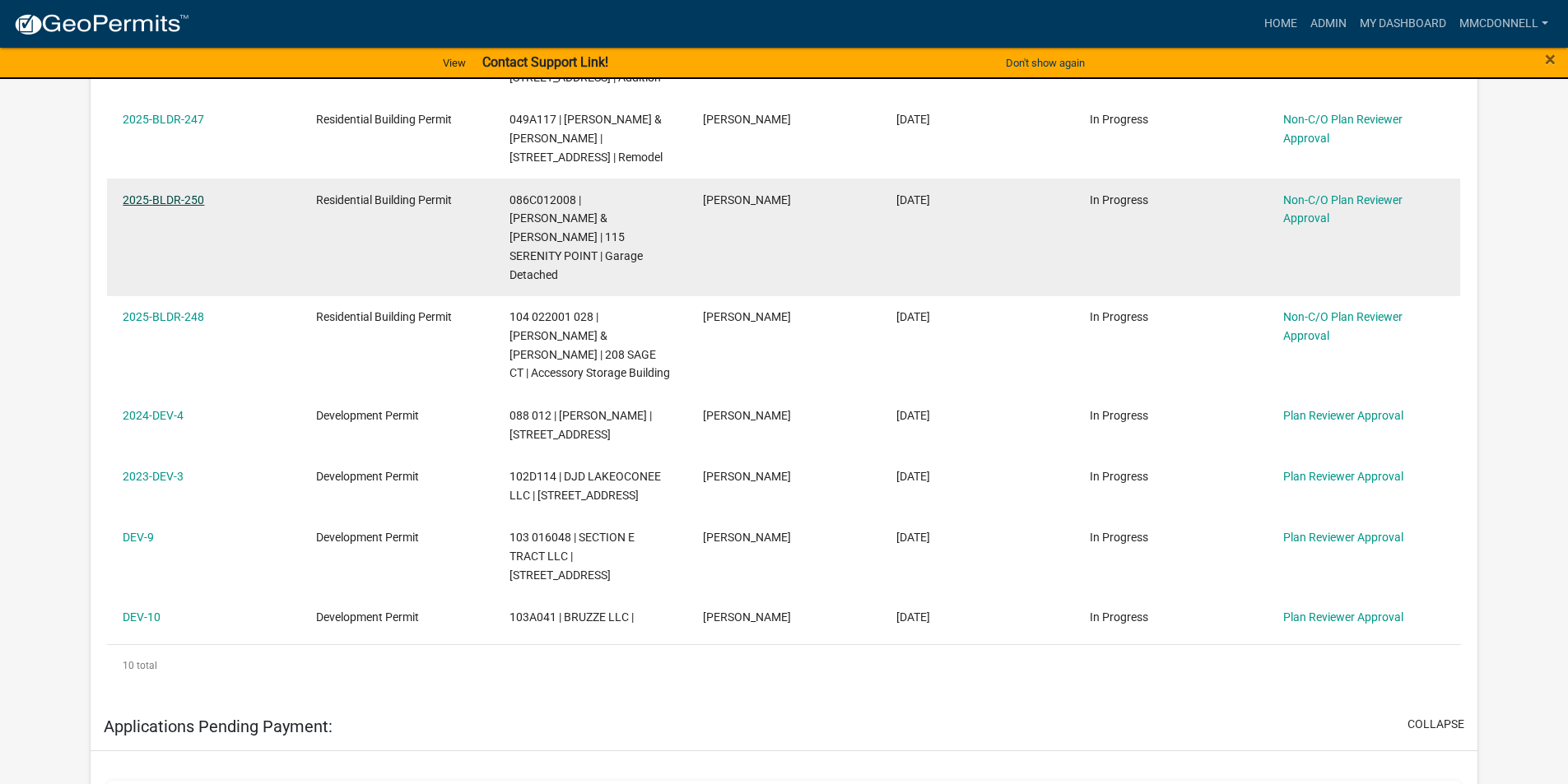
click at [168, 207] on link "2025-BLDR-250" at bounding box center [164, 200] width 81 height 13
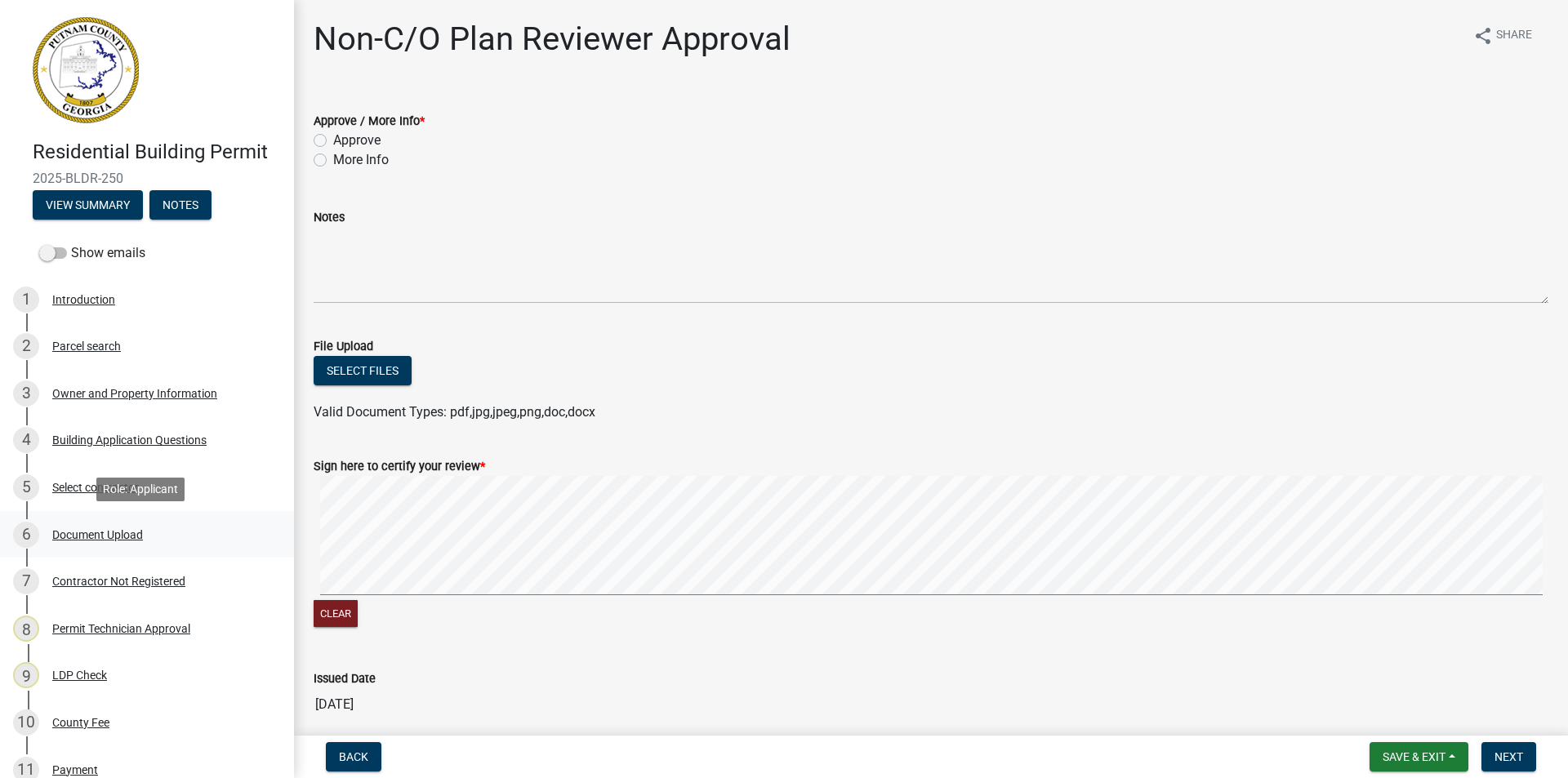
click at [96, 532] on div "Document Upload" at bounding box center [97, 534] width 90 height 11
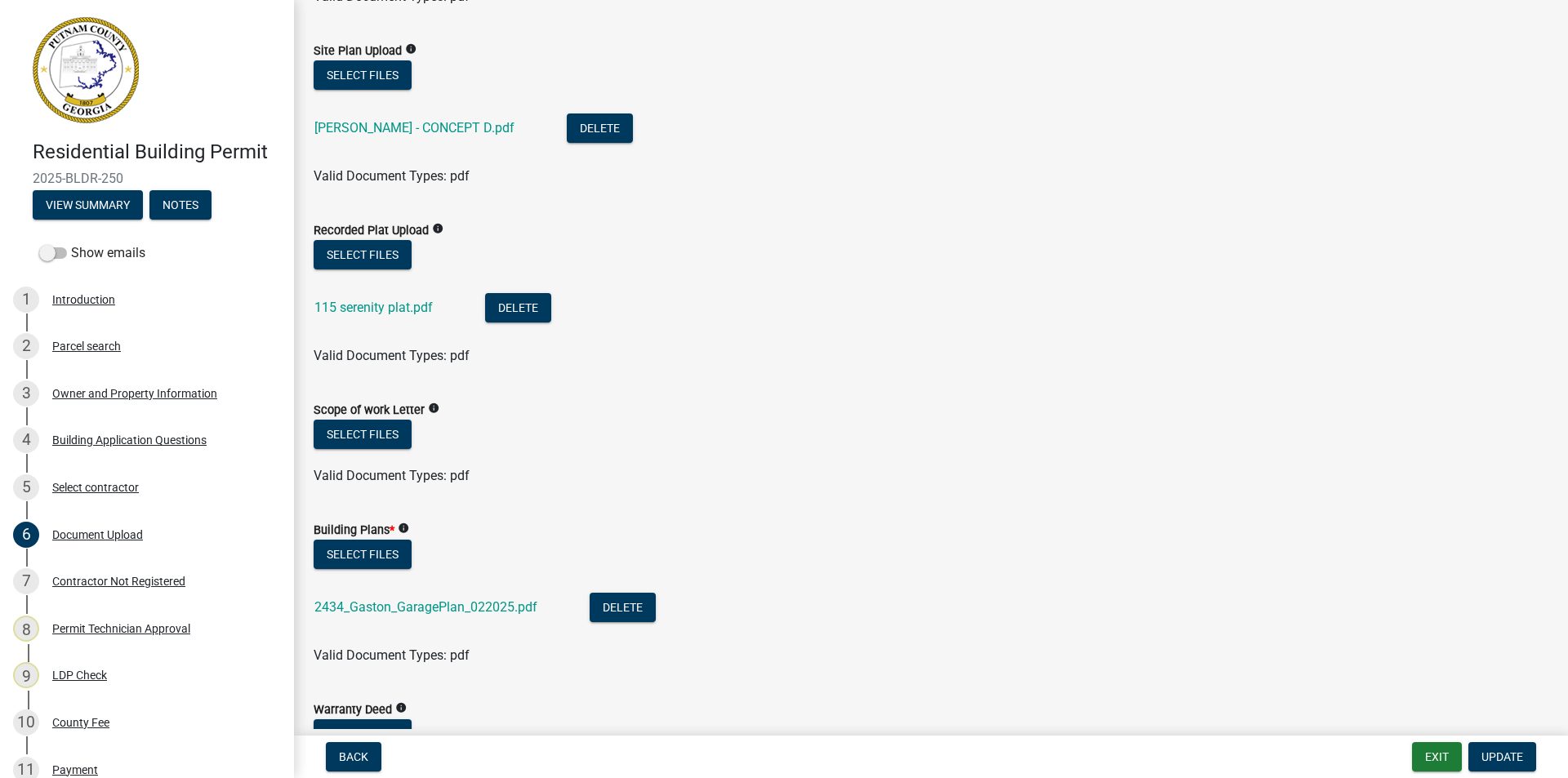
scroll to position [572, 0]
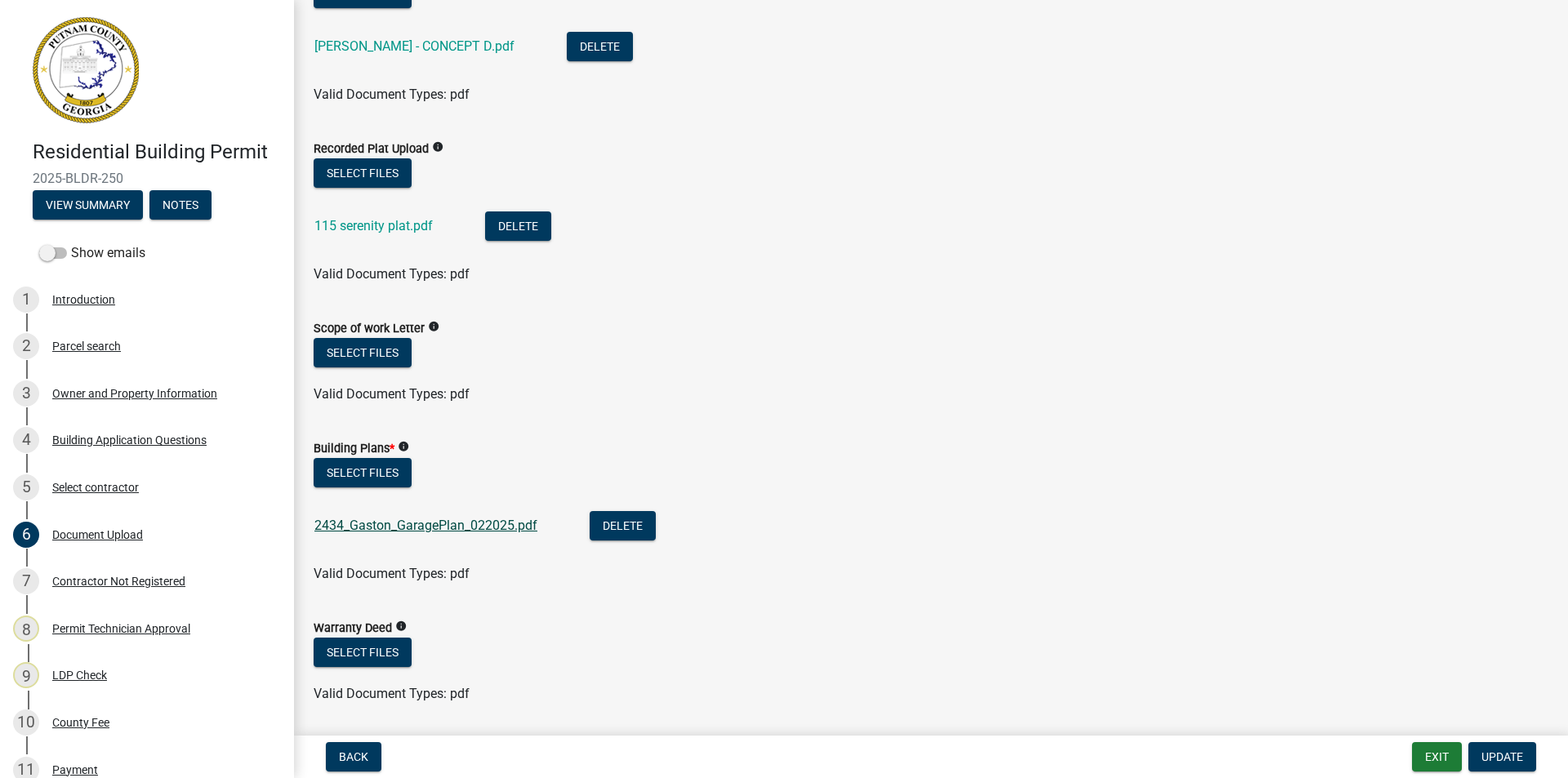
click at [388, 523] on link "2434_Gaston_GaragePlan_022025.pdf" at bounding box center [426, 525] width 223 height 16
